Goal: Book appointment/travel/reservation

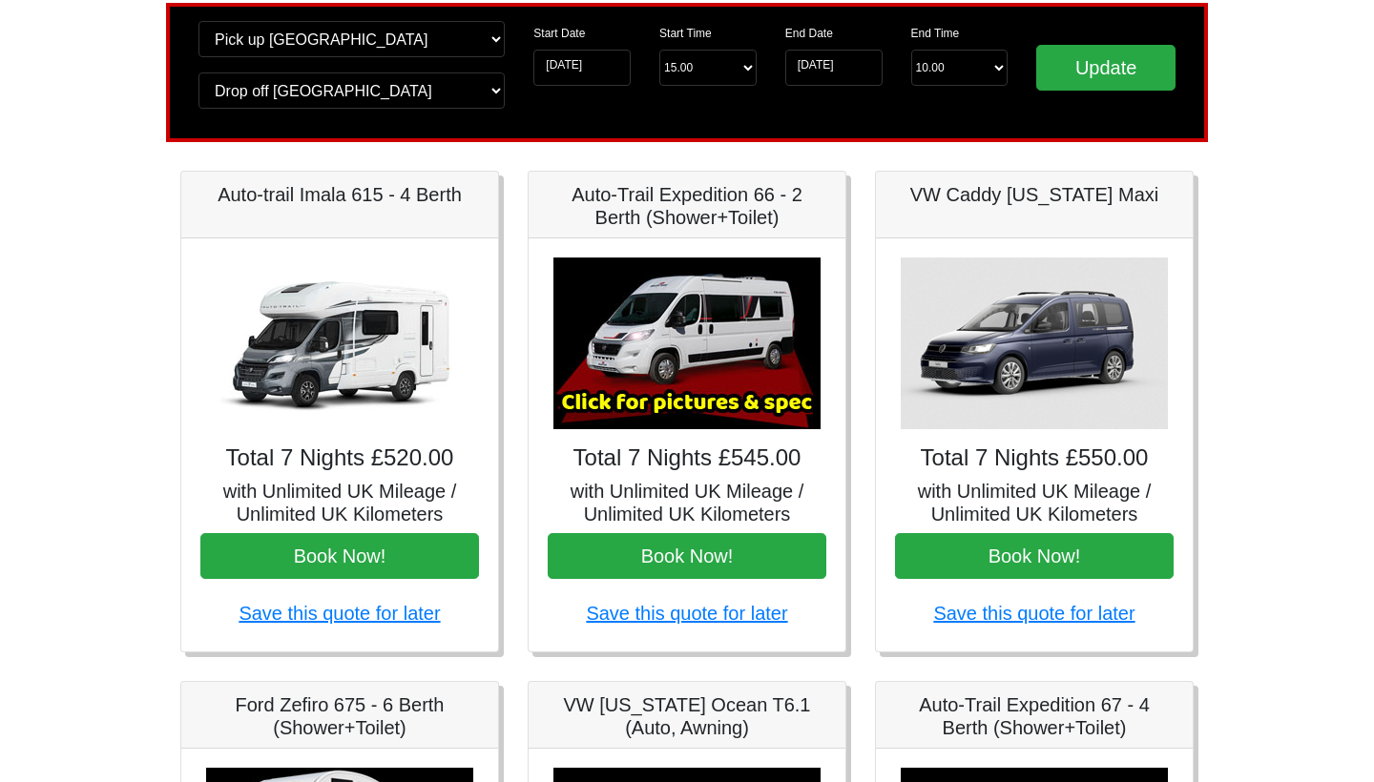
scroll to position [146, 0]
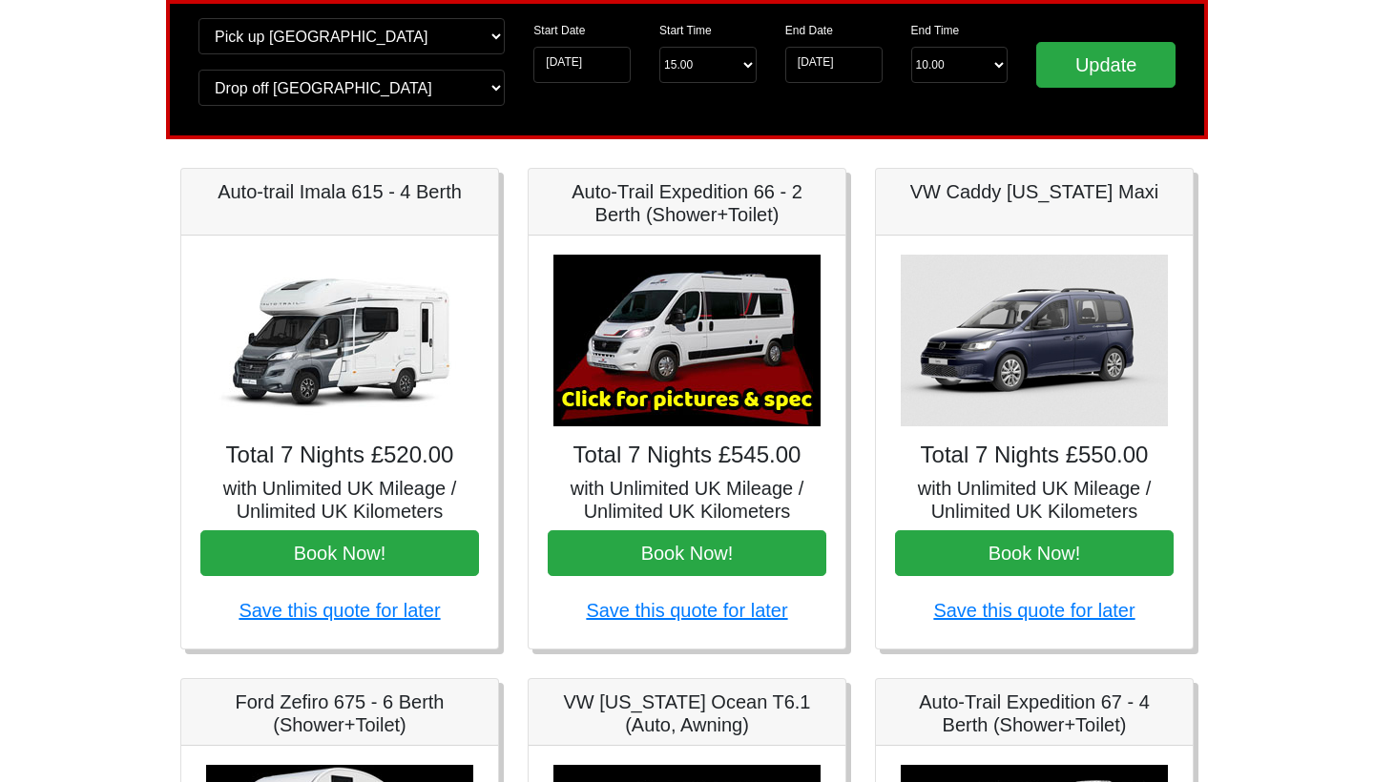
click at [615, 222] on h5 "Auto-Trail Expedition 66 - 2 Berth (Shower+Toilet)" at bounding box center [687, 203] width 279 height 46
click at [574, 268] on img at bounding box center [686, 341] width 267 height 172
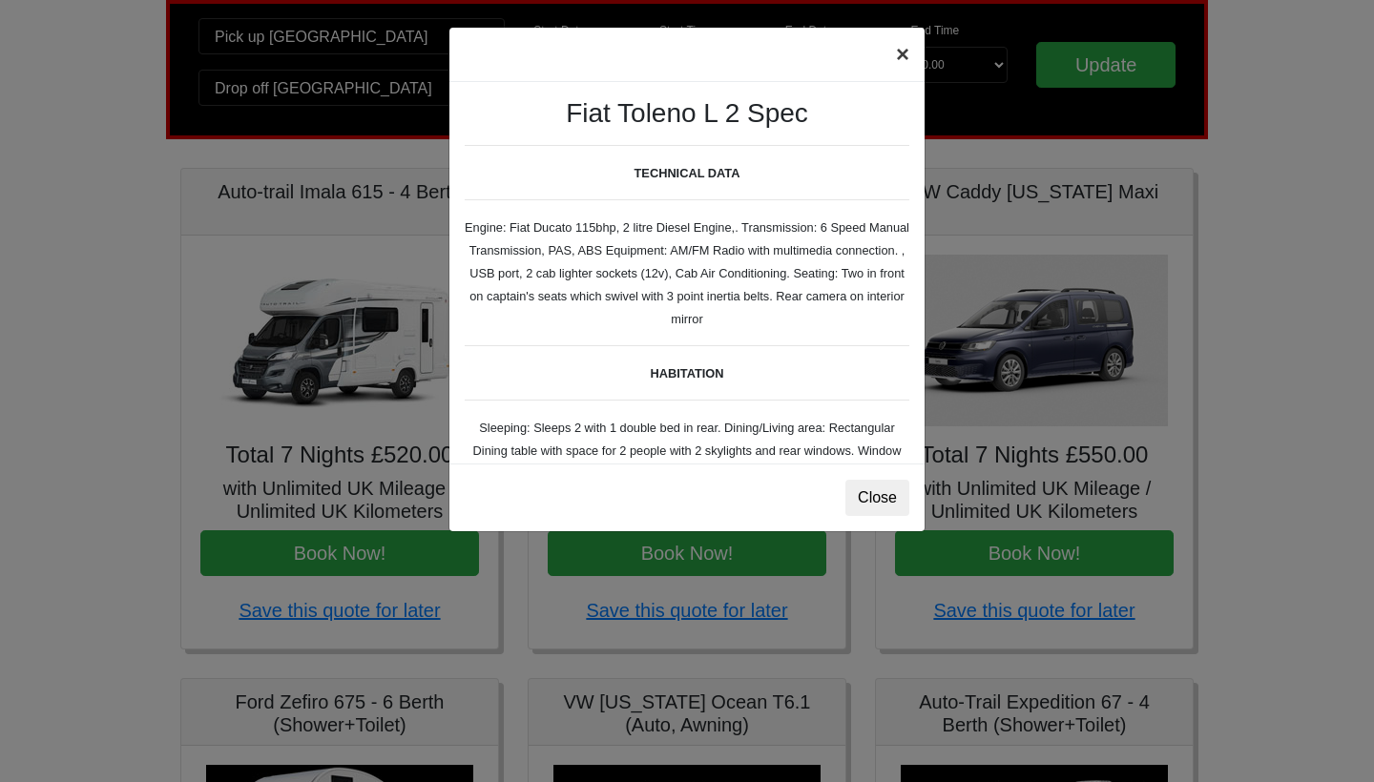
click at [913, 54] on button "×" at bounding box center [903, 54] width 44 height 53
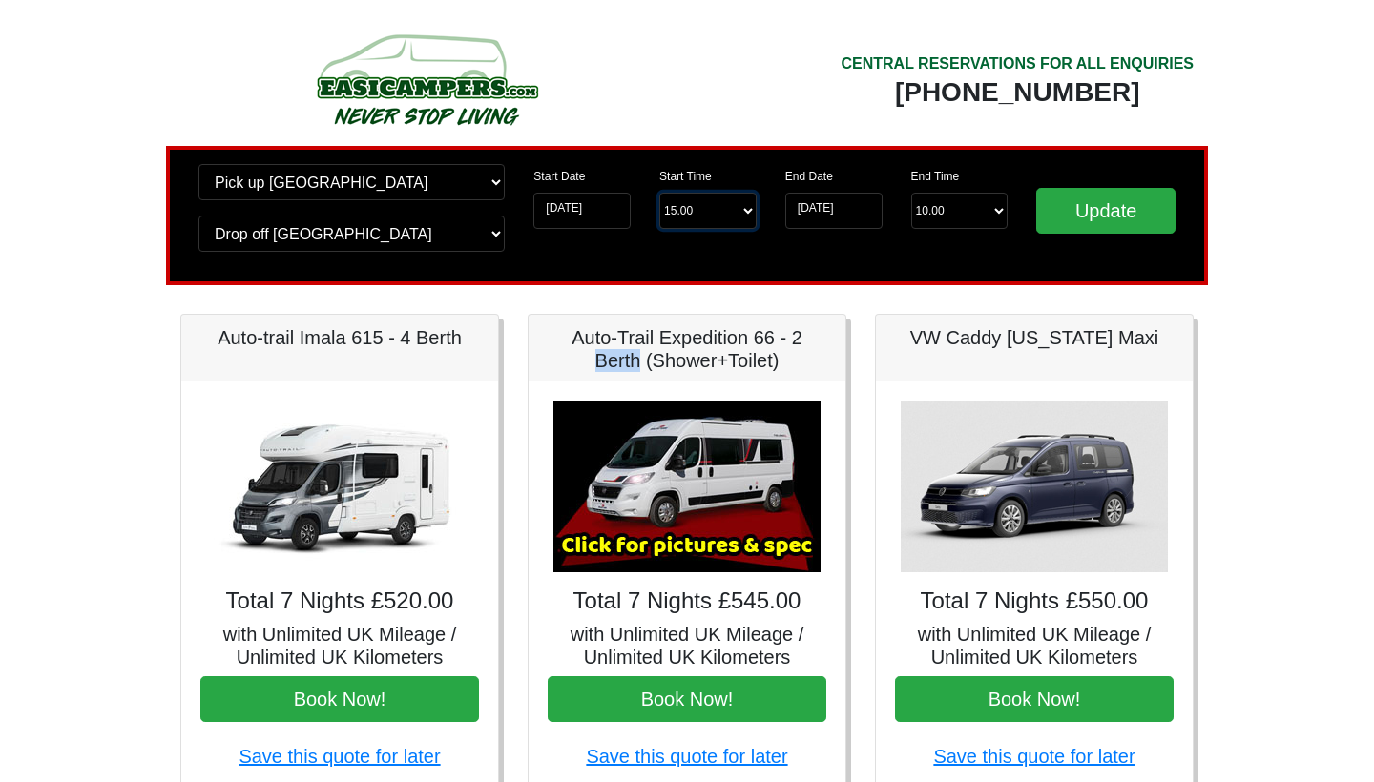
scroll to position [0, 0]
click at [738, 531] on img at bounding box center [686, 487] width 267 height 172
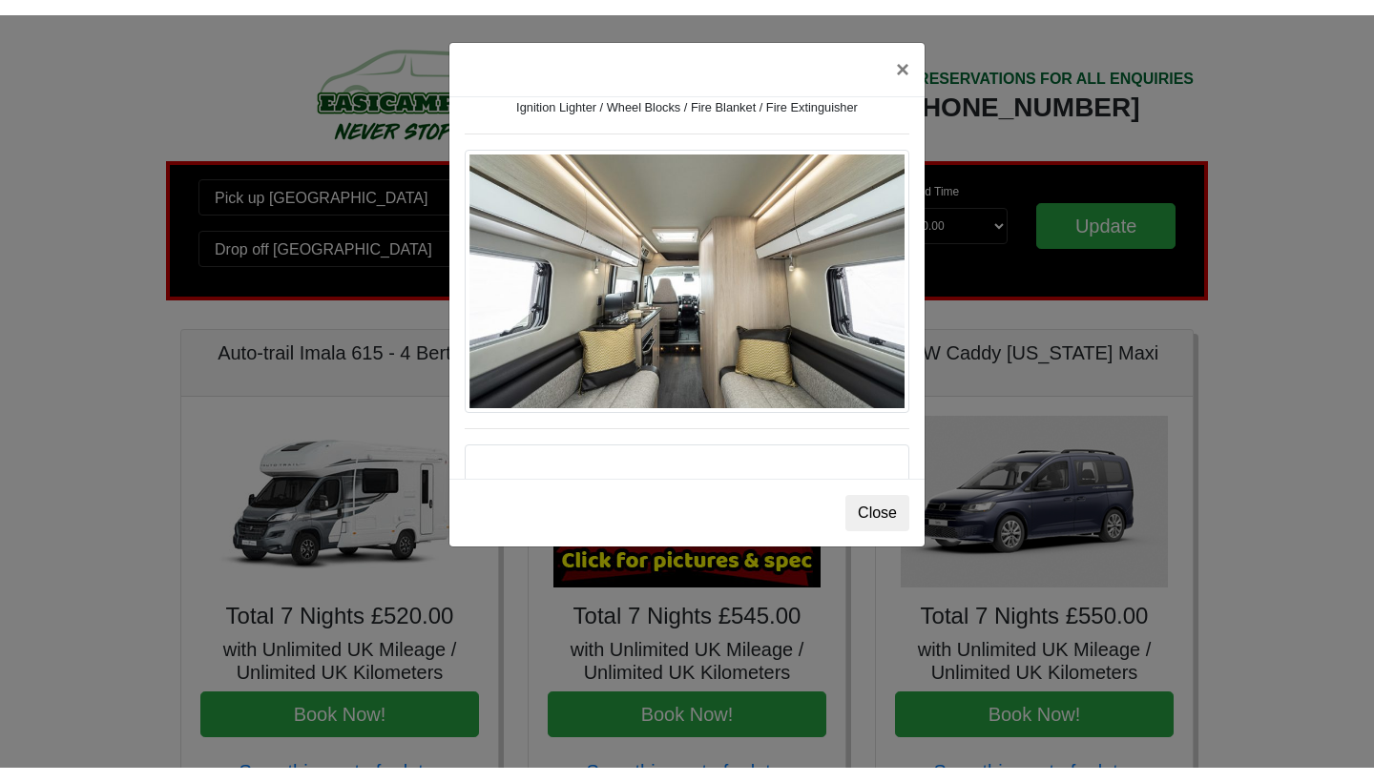
scroll to position [616, 0]
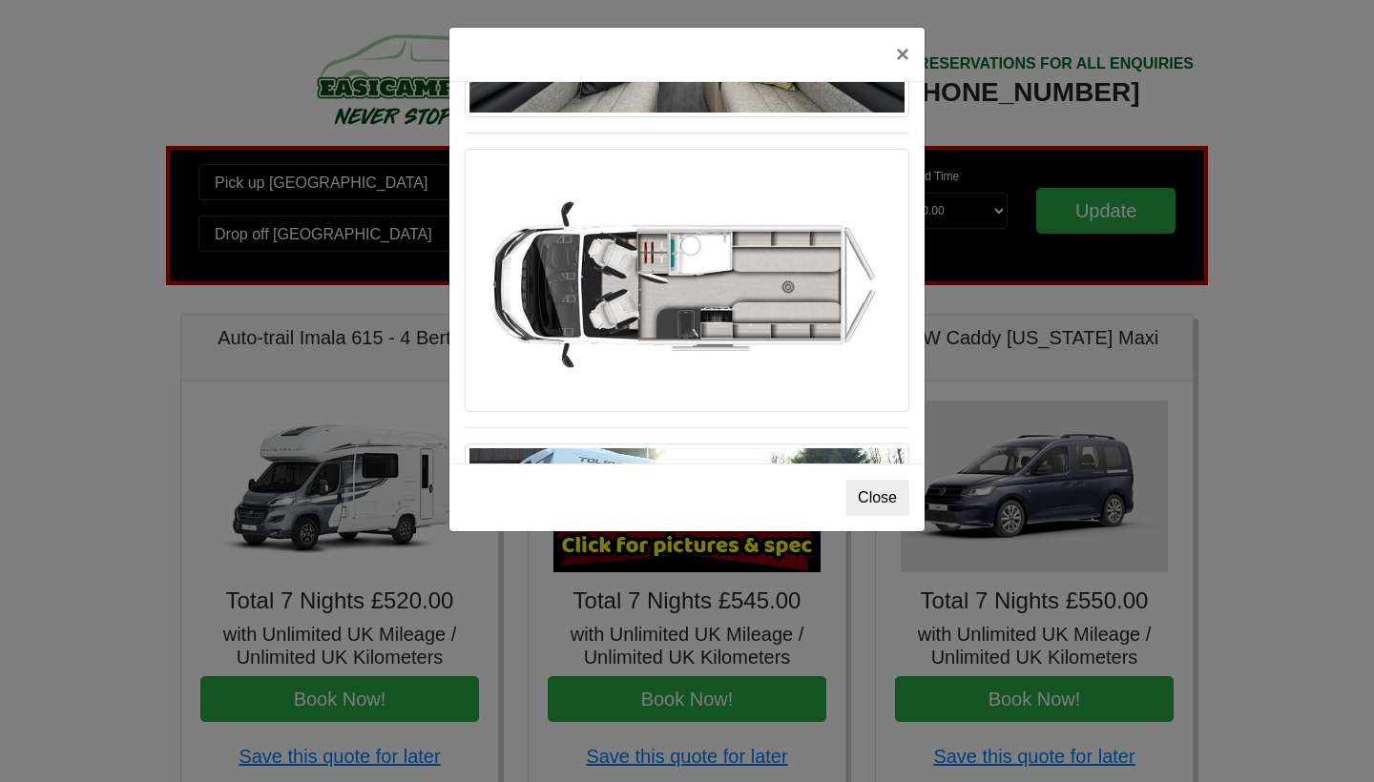
scroll to position [1190, 0]
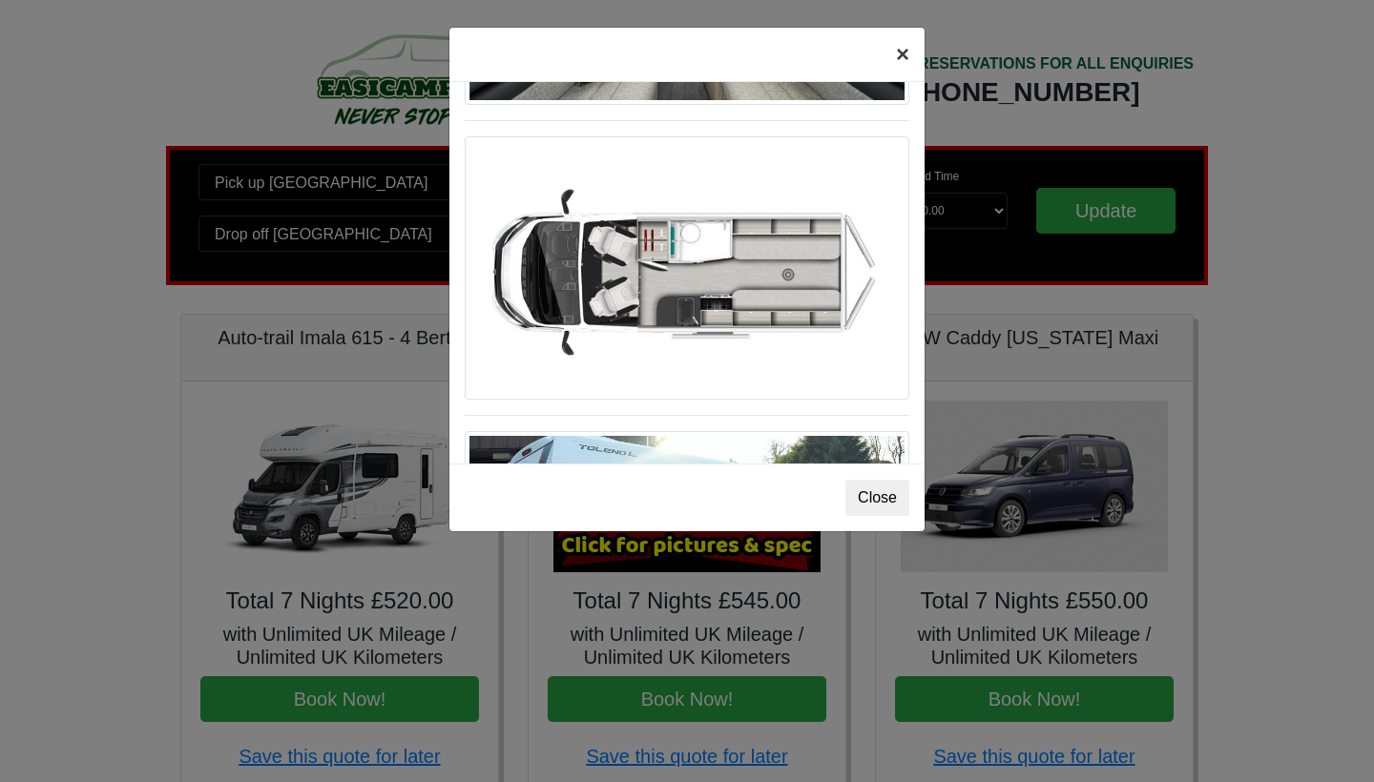
click at [908, 53] on button "×" at bounding box center [903, 54] width 44 height 53
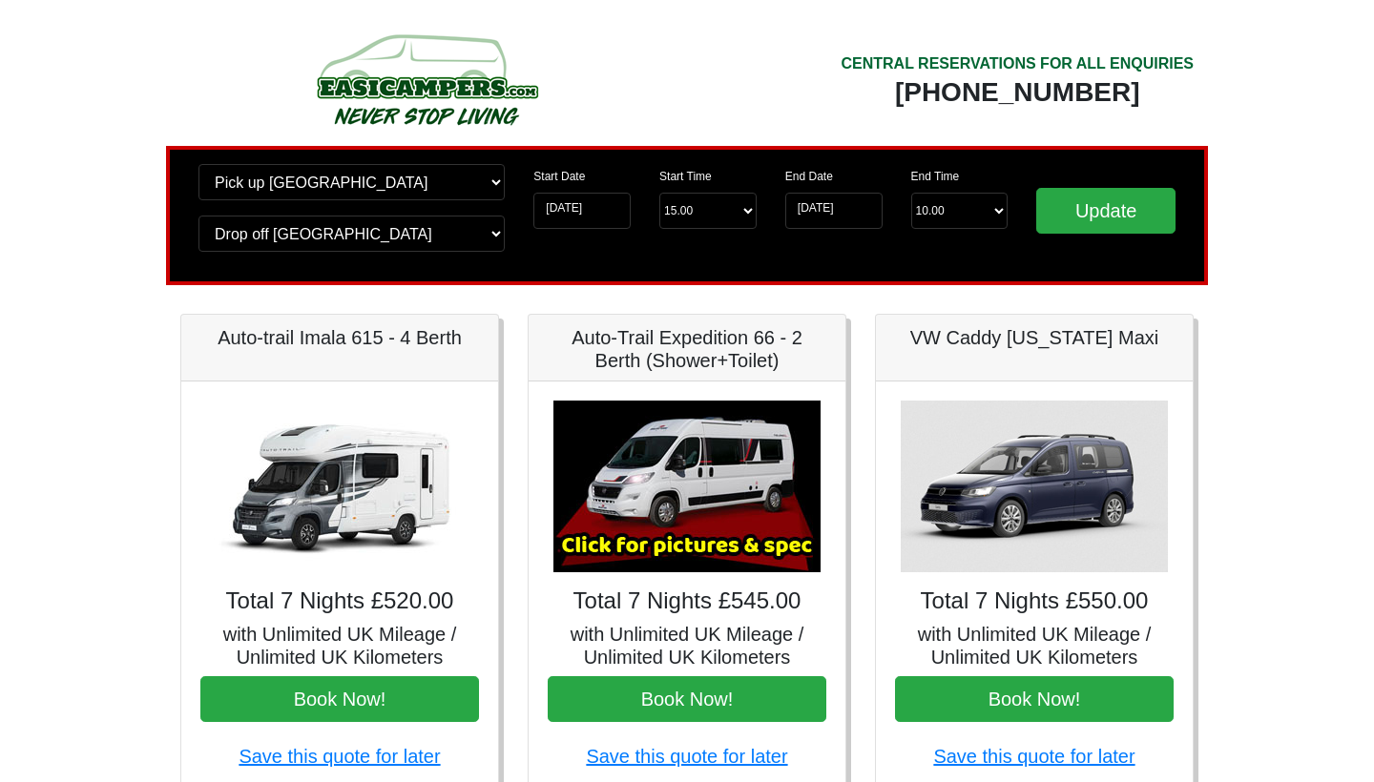
click at [578, 242] on div "Start Date 15-10-2025" at bounding box center [582, 204] width 126 height 80
click at [588, 213] on input "15-10-2025" at bounding box center [581, 211] width 97 height 36
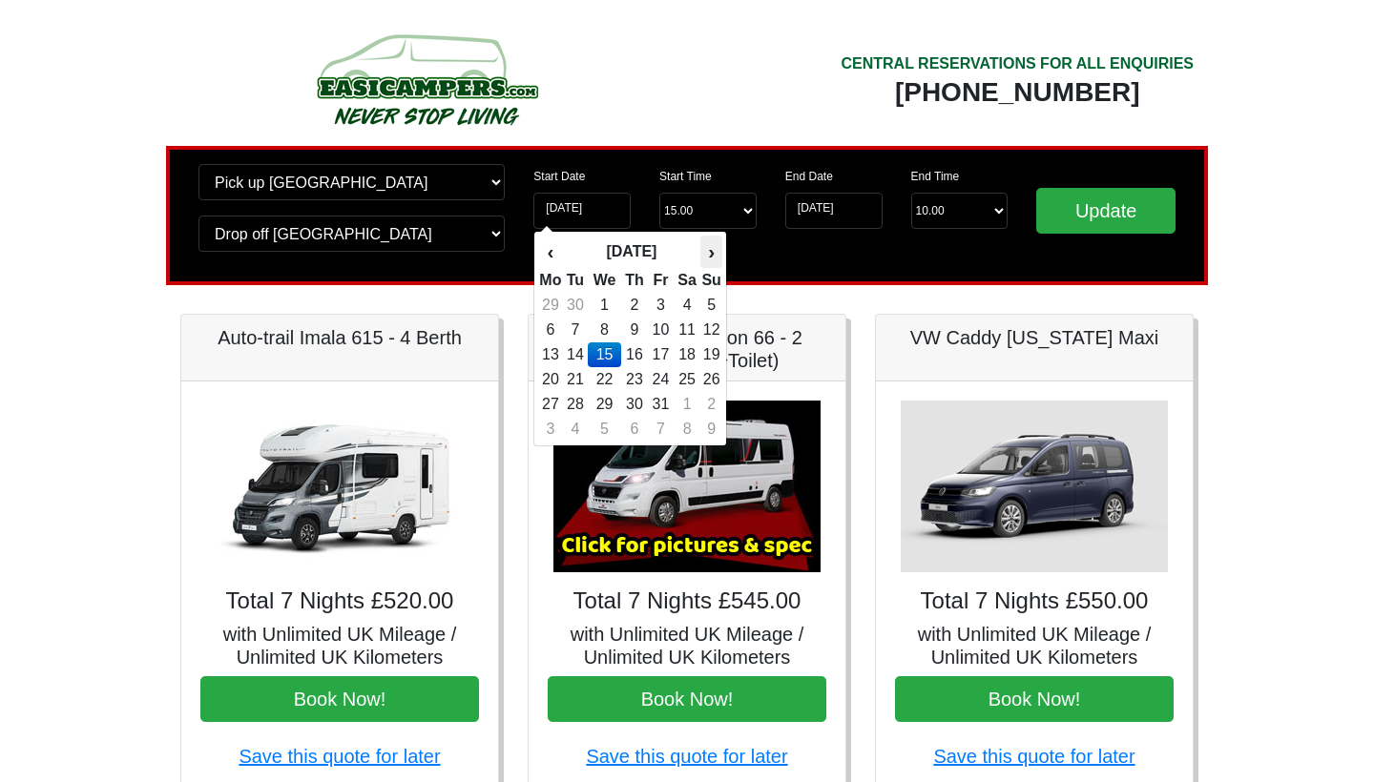
click at [716, 252] on th "›" at bounding box center [710, 252] width 21 height 32
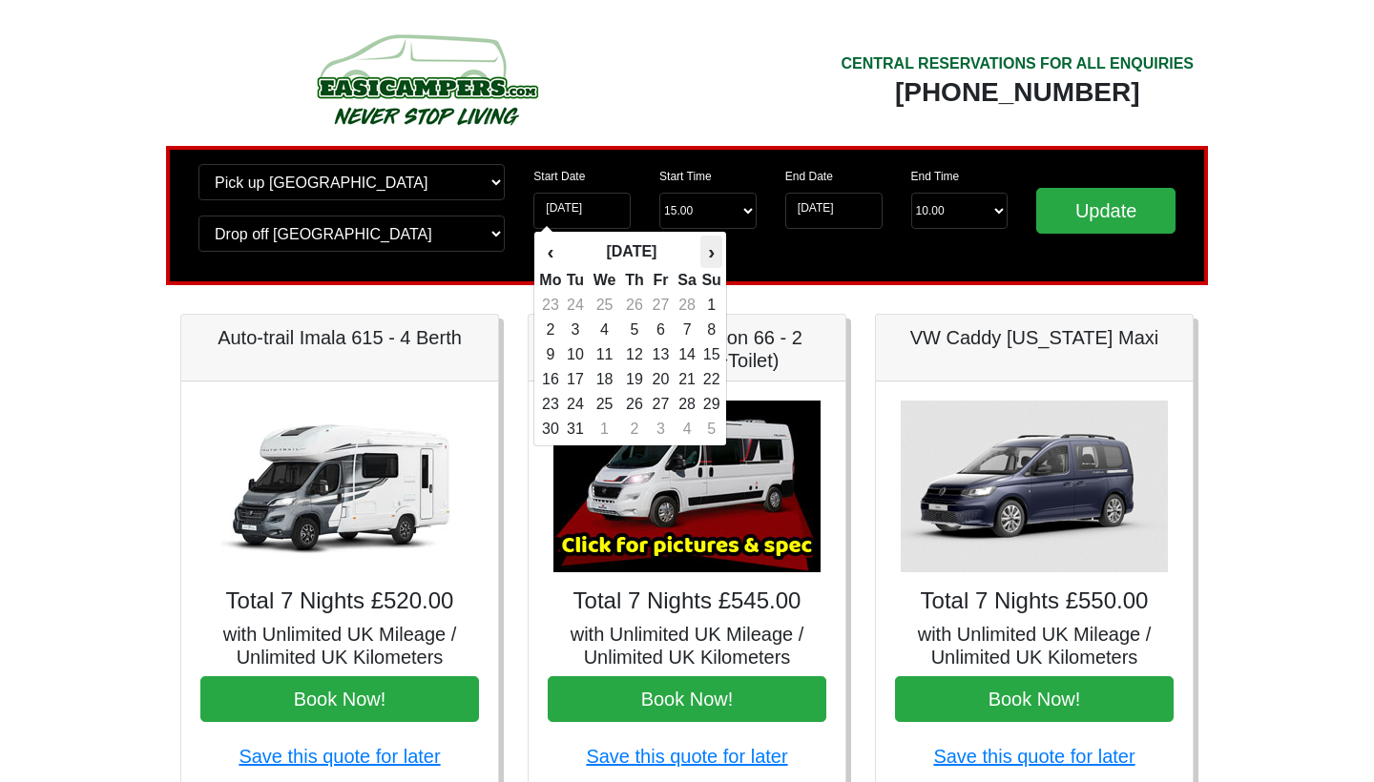
click at [716, 252] on th "›" at bounding box center [710, 252] width 21 height 32
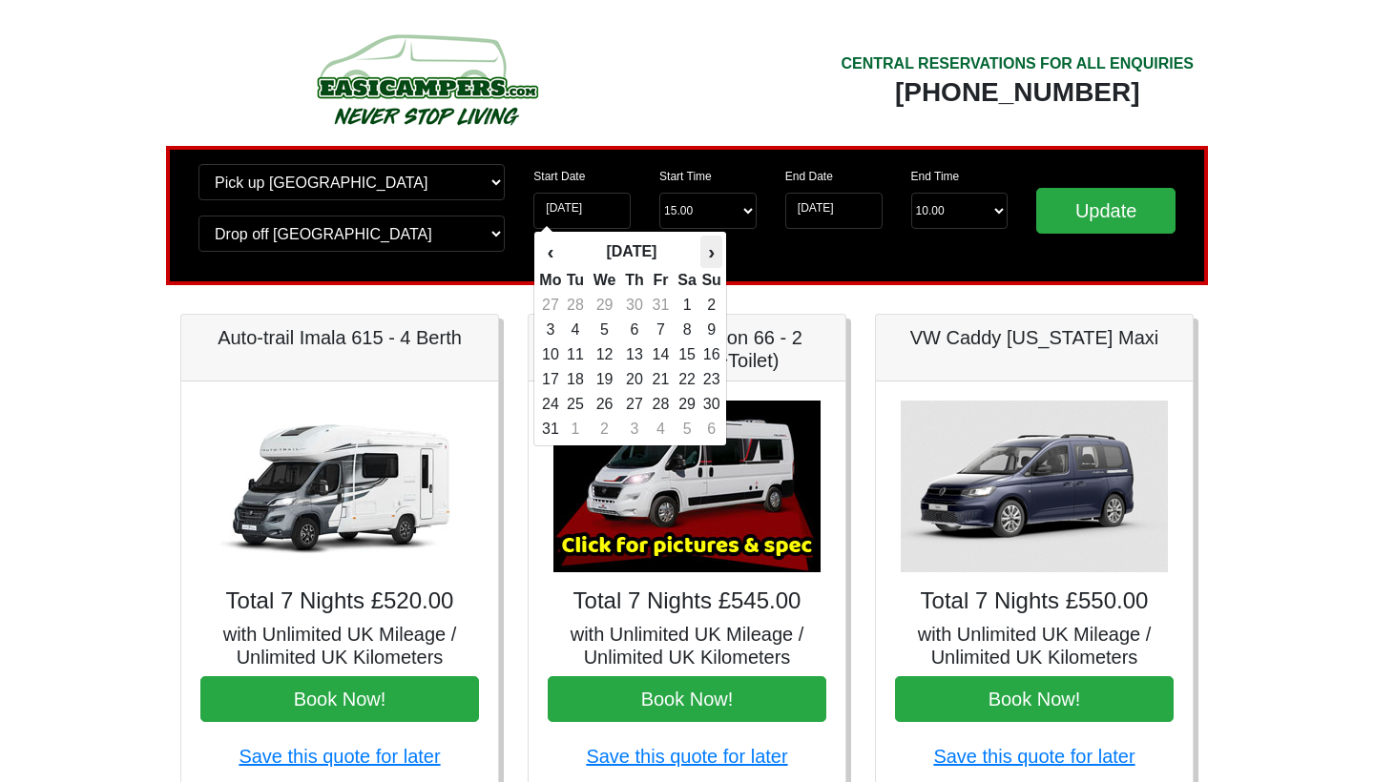
click at [716, 252] on th "›" at bounding box center [710, 252] width 21 height 32
click at [552, 235] on div "‹ September 2026 › Mo Tu We Th Fr Sa Su 31 1 2 3 4 5 6 7 8 9 10 11 12 13 14 15 …" at bounding box center [630, 339] width 194 height 216
click at [552, 243] on th "‹" at bounding box center [550, 252] width 24 height 32
click at [678, 361] on td "15" at bounding box center [688, 355] width 28 height 25
type input "[DATE]"
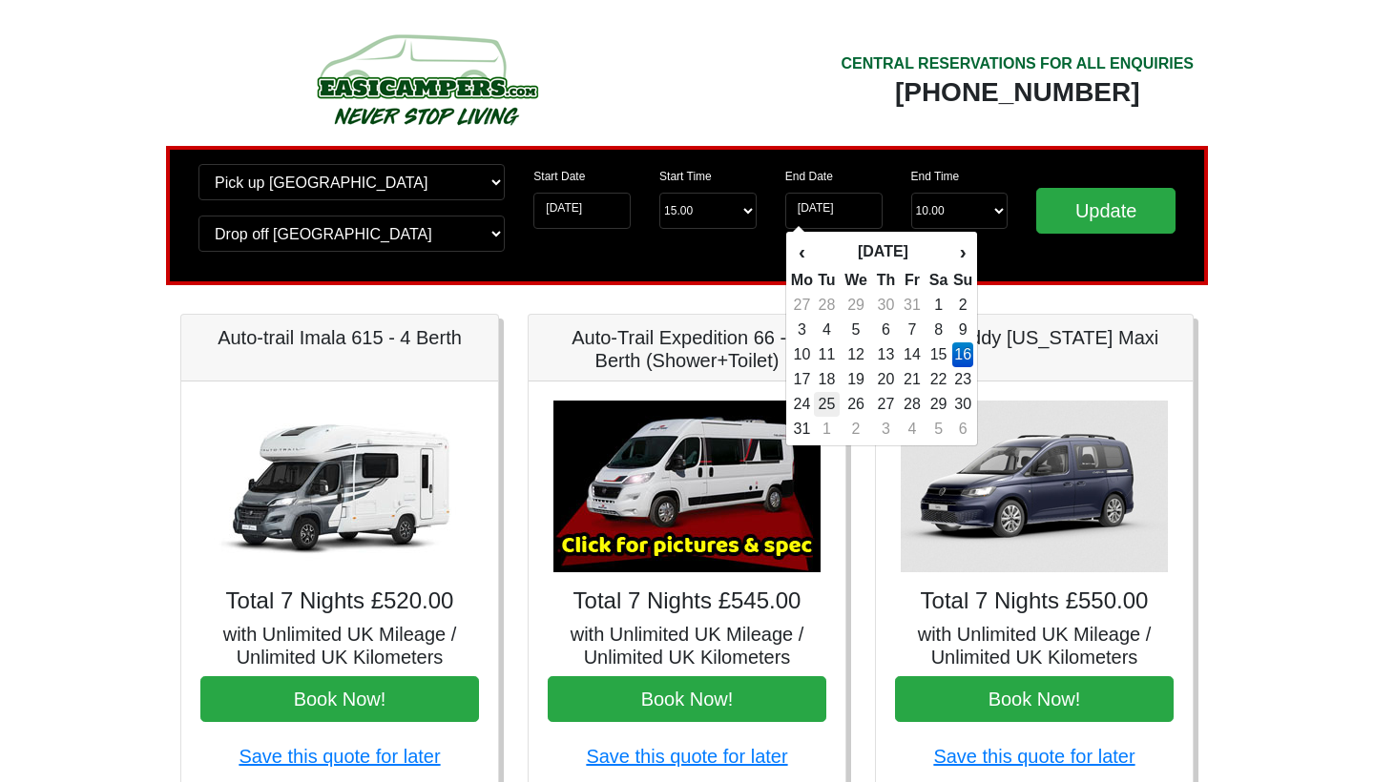
click at [831, 403] on td "25" at bounding box center [827, 404] width 26 height 25
type input "[DATE]"
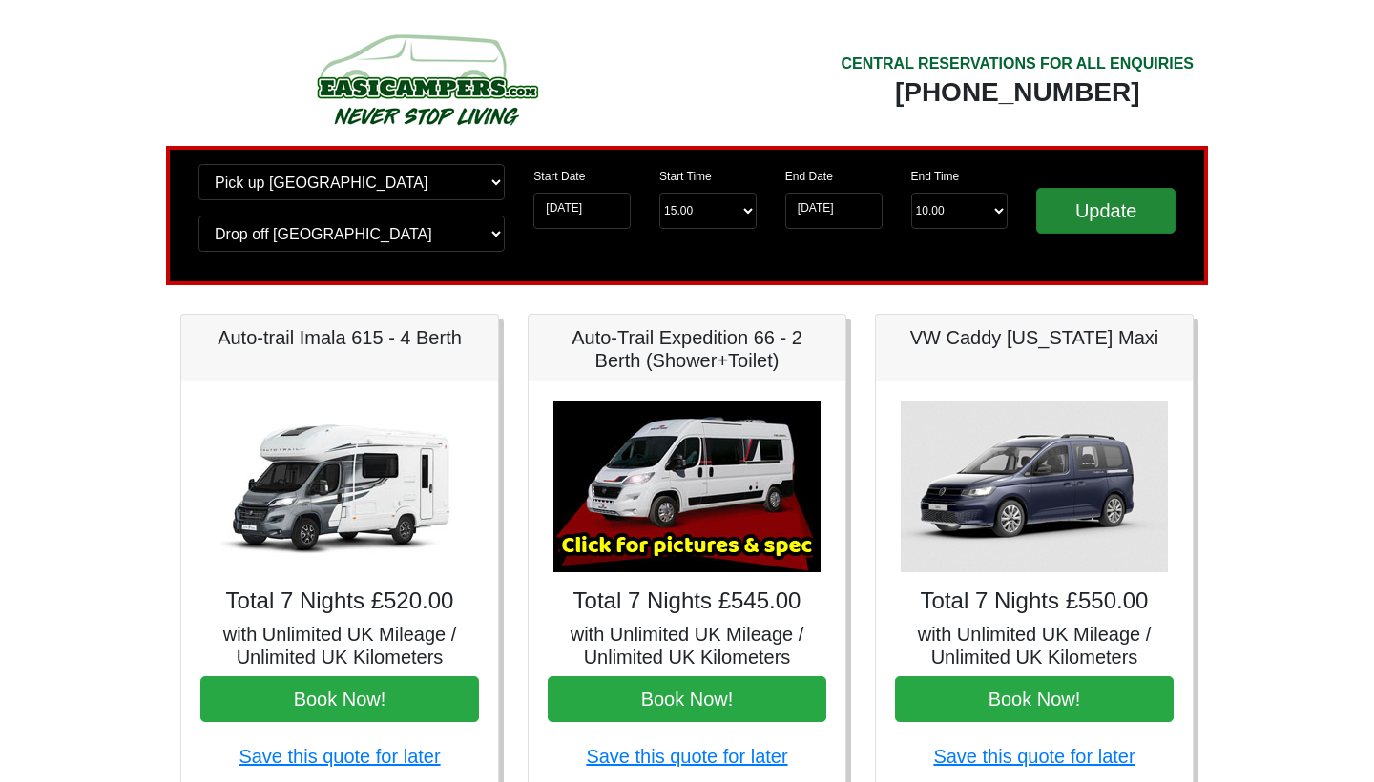
click at [1056, 215] on input "Update" at bounding box center [1105, 211] width 139 height 46
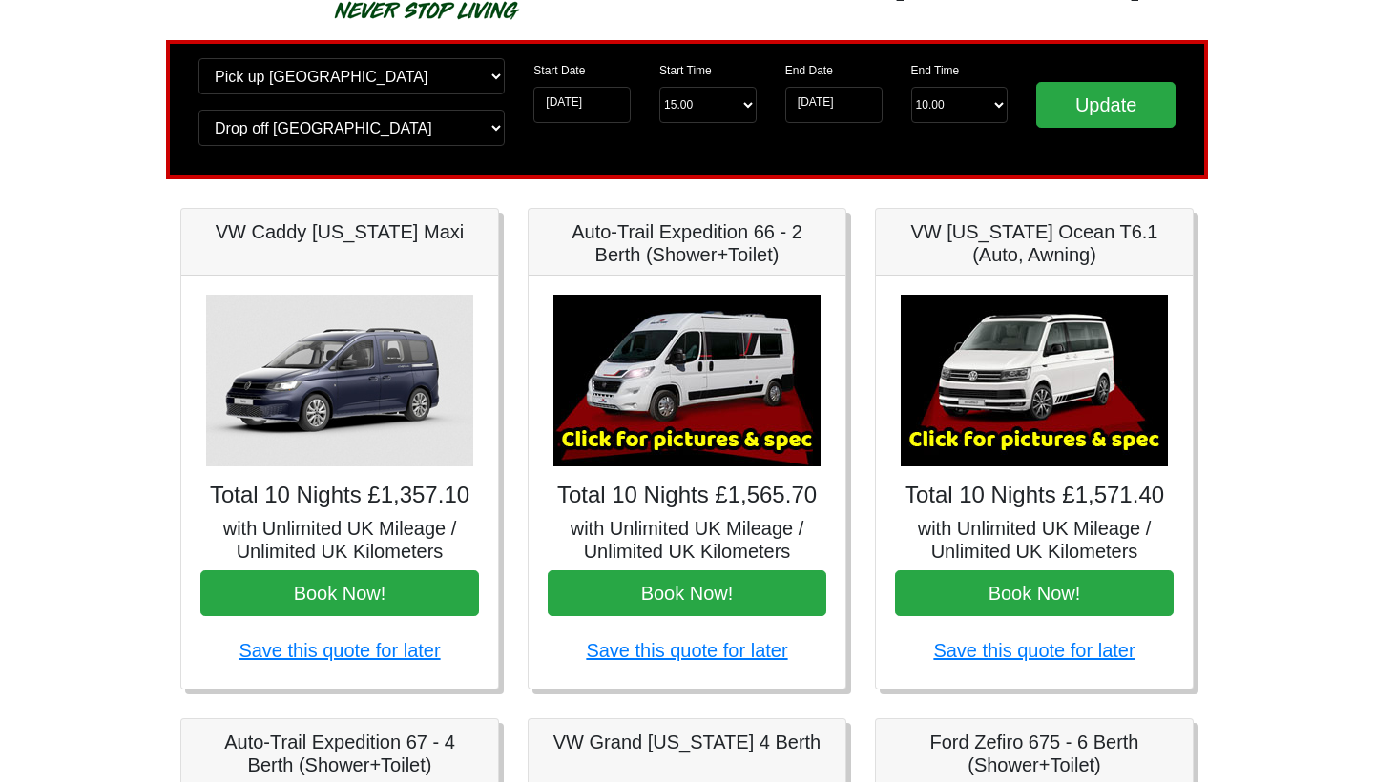
scroll to position [120, 0]
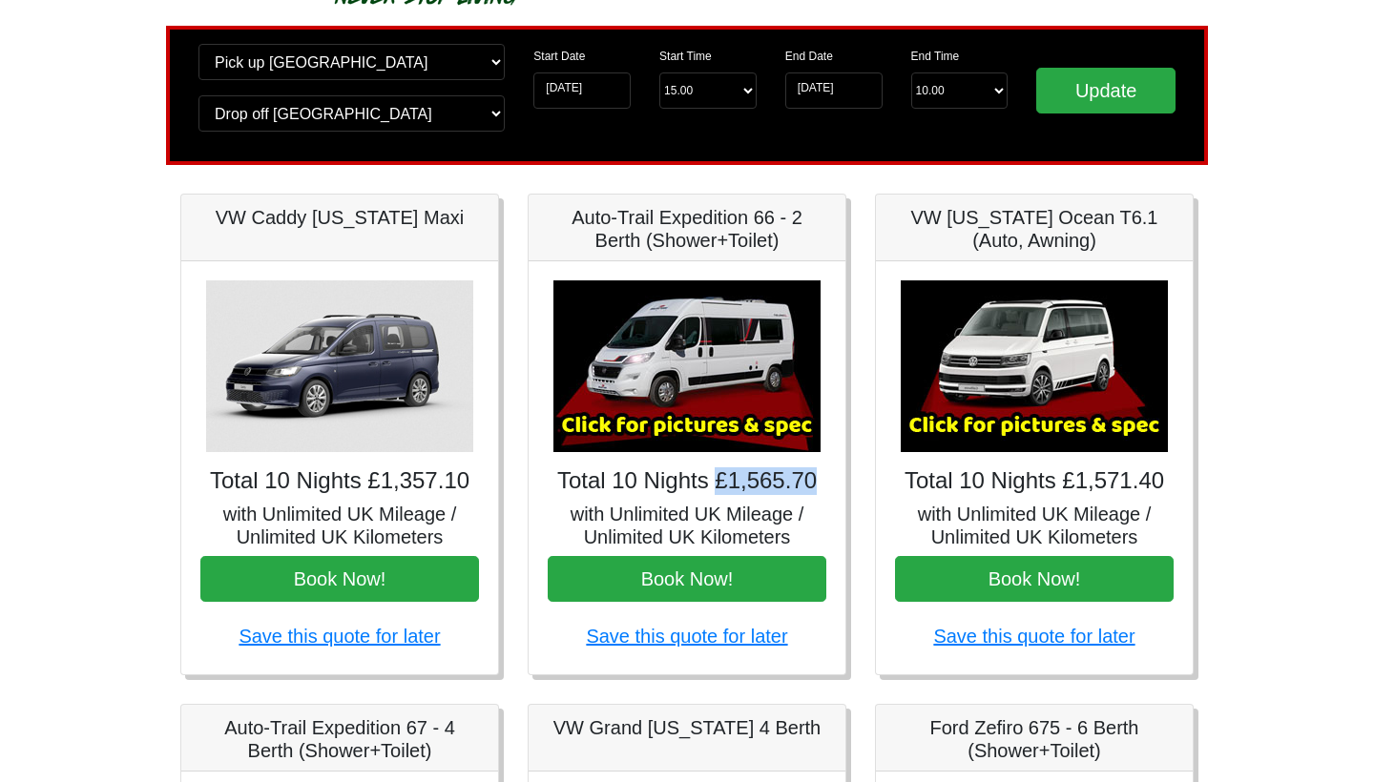
drag, startPoint x: 715, startPoint y: 491, endPoint x: 834, endPoint y: 490, distance: 119.3
click at [834, 490] on div "× Fiat [PERSON_NAME] L 2 Spec TECHNICAL DATA Engine: Fiat Ducato 115bhp, 2 litr…" at bounding box center [687, 467] width 317 height 413
click at [751, 589] on button "Book Now!" at bounding box center [687, 579] width 279 height 46
